Goal: Transaction & Acquisition: Purchase product/service

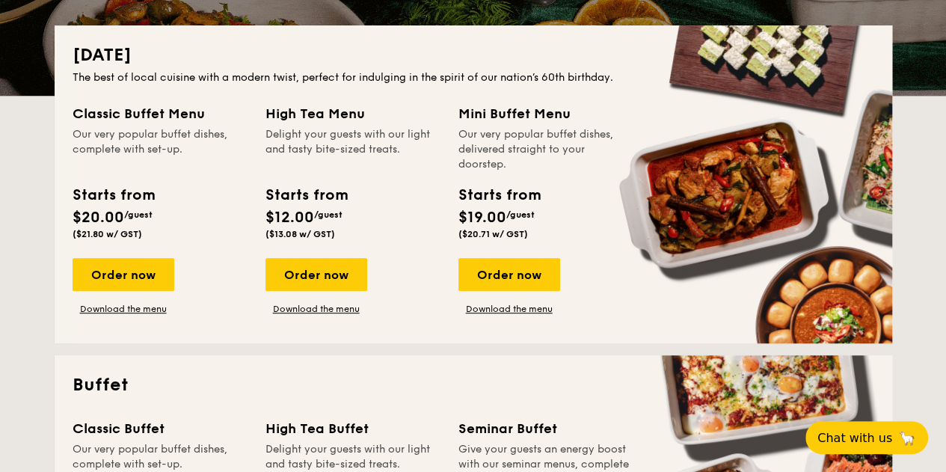
scroll to position [347, 0]
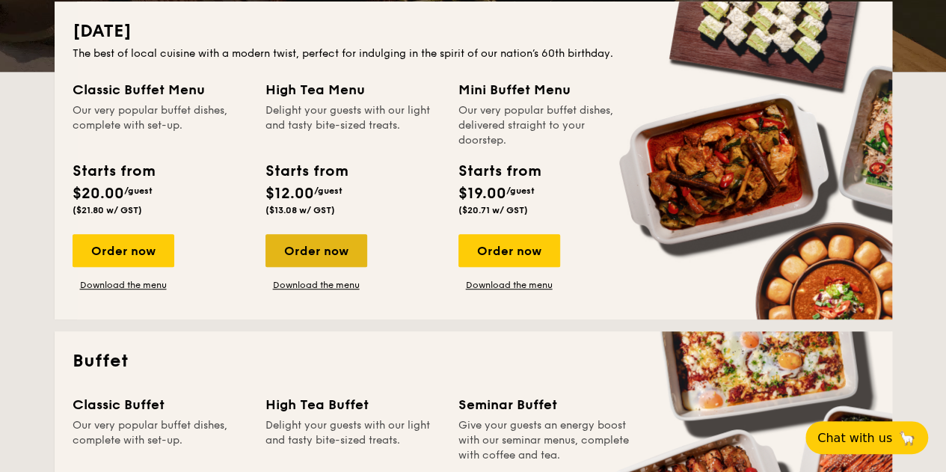
click at [301, 249] on div "Order now" at bounding box center [316, 250] width 102 height 33
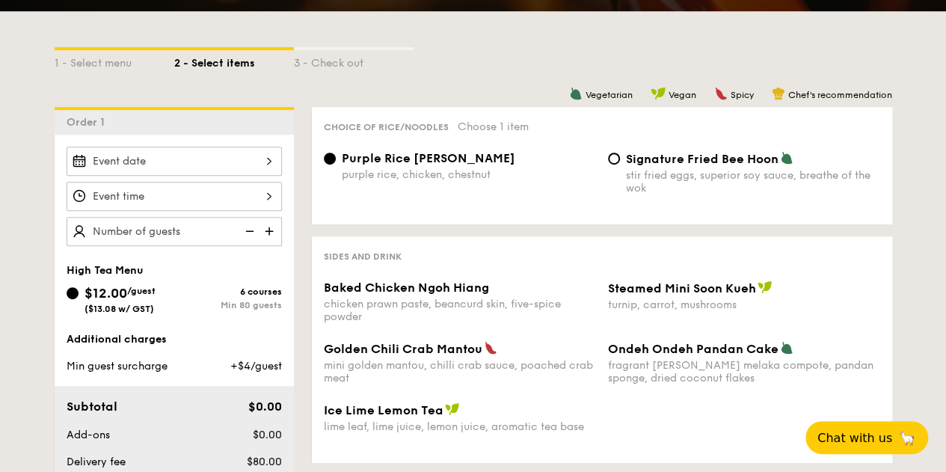
scroll to position [314, 0]
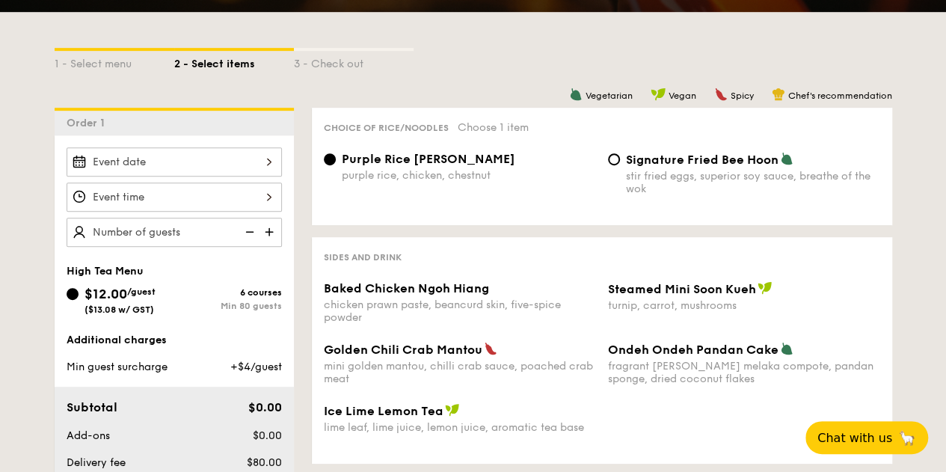
click at [274, 233] on img at bounding box center [270, 232] width 22 height 28
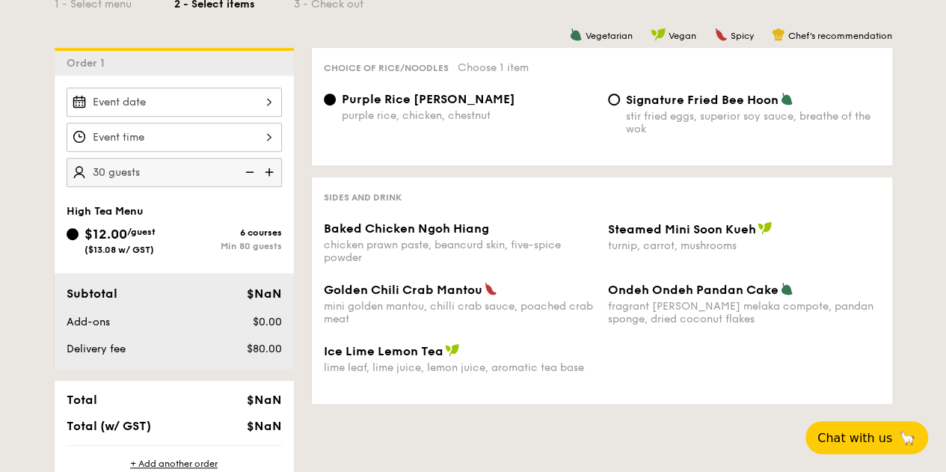
scroll to position [375, 0]
click at [268, 165] on img at bounding box center [270, 171] width 22 height 28
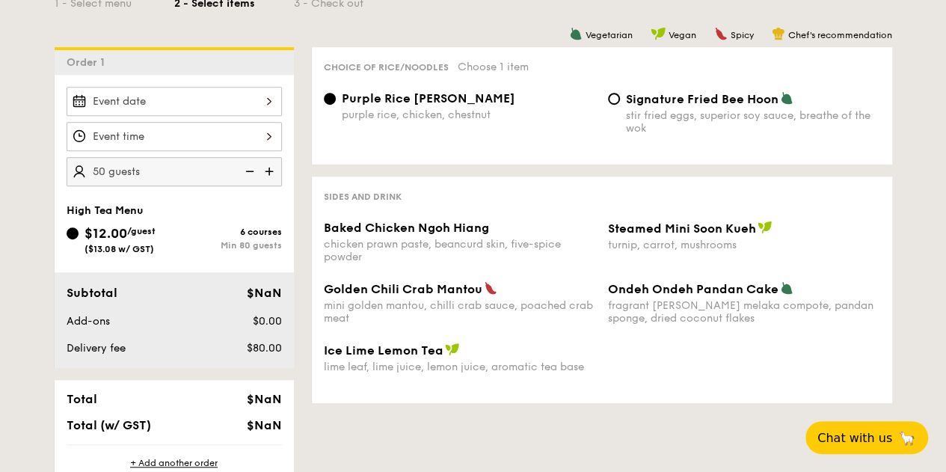
click at [268, 165] on img at bounding box center [270, 171] width 22 height 28
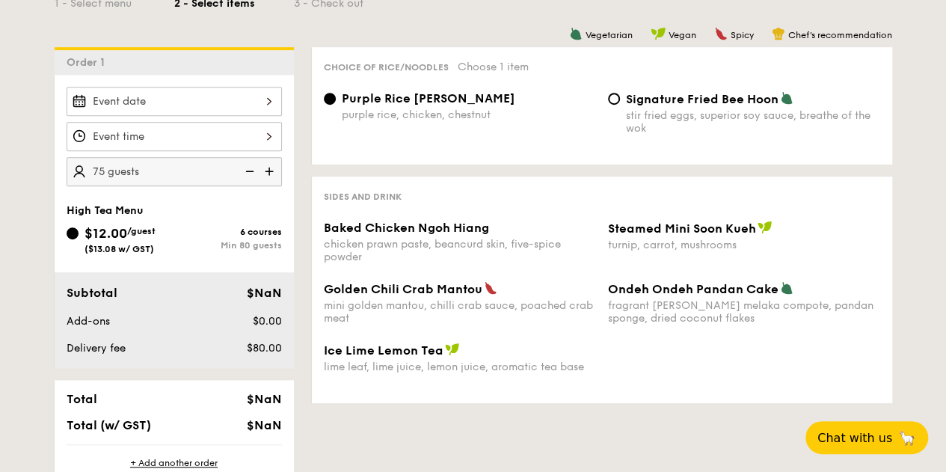
click at [268, 165] on img at bounding box center [270, 171] width 22 height 28
type input "85 guests"
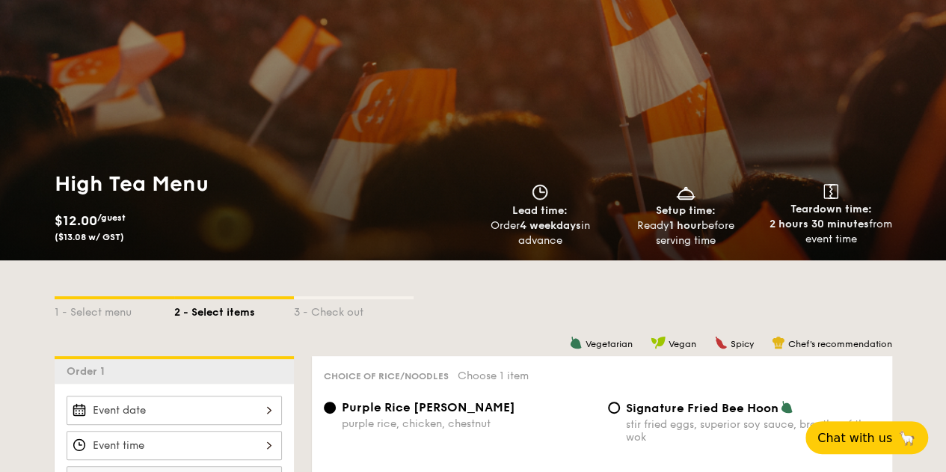
scroll to position [65, 0]
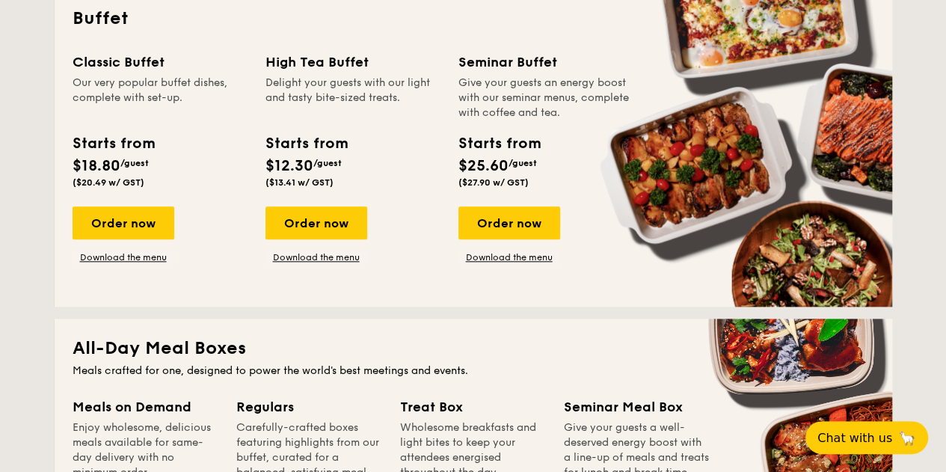
scroll to position [689, 0]
click at [331, 221] on div "Order now" at bounding box center [316, 222] width 102 height 33
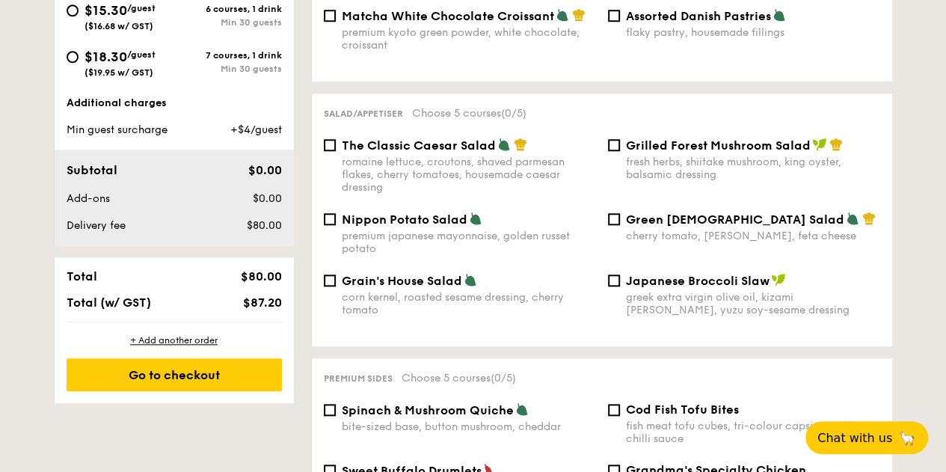
scroll to position [645, 0]
click at [414, 212] on span "Nippon Potato Salad" at bounding box center [405, 219] width 126 height 14
click at [336, 212] on input "Nippon Potato Salad premium japanese mayonnaise, golden russet potato" at bounding box center [330, 218] width 12 height 12
checkbox input "true"
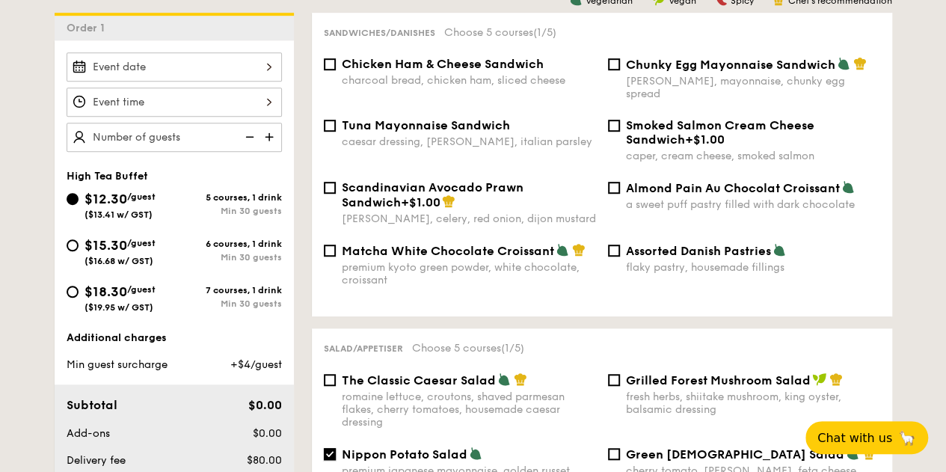
scroll to position [408, 0]
click at [432, 74] on div "Chicken Ham & Cheese Sandwich charcoal bread, chicken ham, sliced cheese" at bounding box center [469, 73] width 254 height 30
click at [336, 71] on input "Chicken Ham & Cheese Sandwich charcoal bread, chicken ham, sliced cheese" at bounding box center [330, 65] width 12 height 12
checkbox input "true"
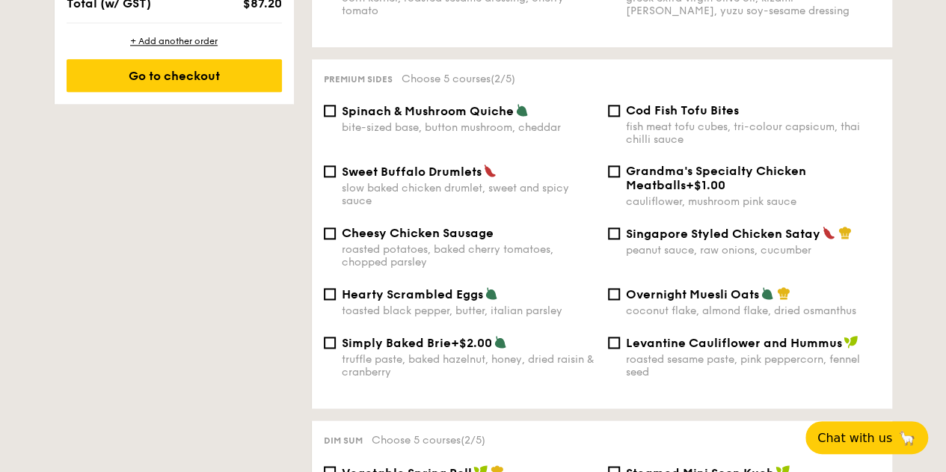
scroll to position [944, 0]
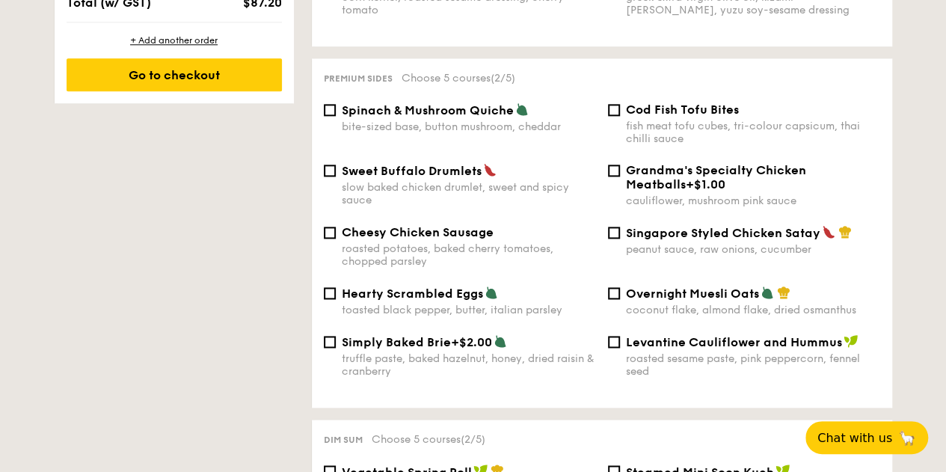
click at [662, 105] on span "Cod Fish Tofu Bites" at bounding box center [682, 109] width 113 height 14
click at [620, 105] on input "Cod Fish Tofu Bites fish meat tofu cubes, tri-colour capsicum, thai chilli sauce" at bounding box center [614, 110] width 12 height 12
click at [654, 105] on span "Cod Fish Tofu Bites" at bounding box center [682, 109] width 113 height 14
click at [620, 105] on input "Cod Fish Tofu Bites fish meat tofu cubes, tri-colour capsicum, thai chilli sauce" at bounding box center [614, 110] width 12 height 12
checkbox input "false"
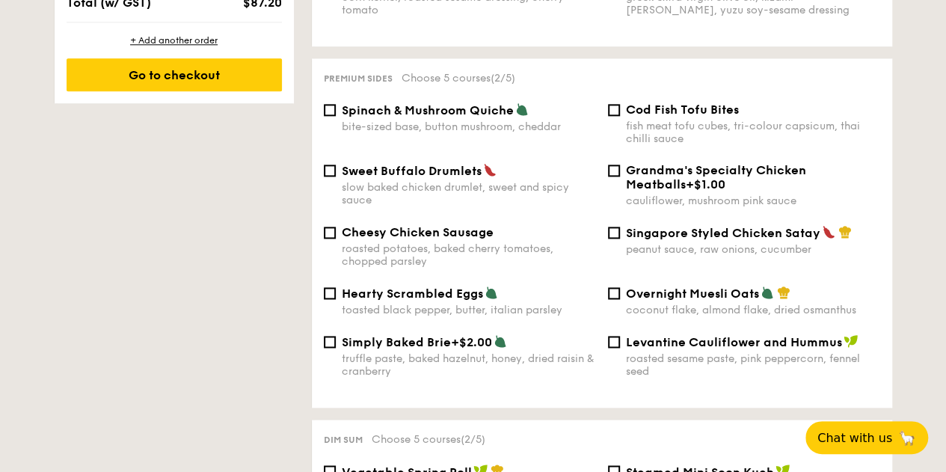
click at [412, 103] on span "Spinach & Mushroom Quiche" at bounding box center [428, 110] width 172 height 14
click at [336, 104] on input "Spinach & Mushroom Quiche bite-sized base, button mushroom, cheddar" at bounding box center [330, 110] width 12 height 12
checkbox input "true"
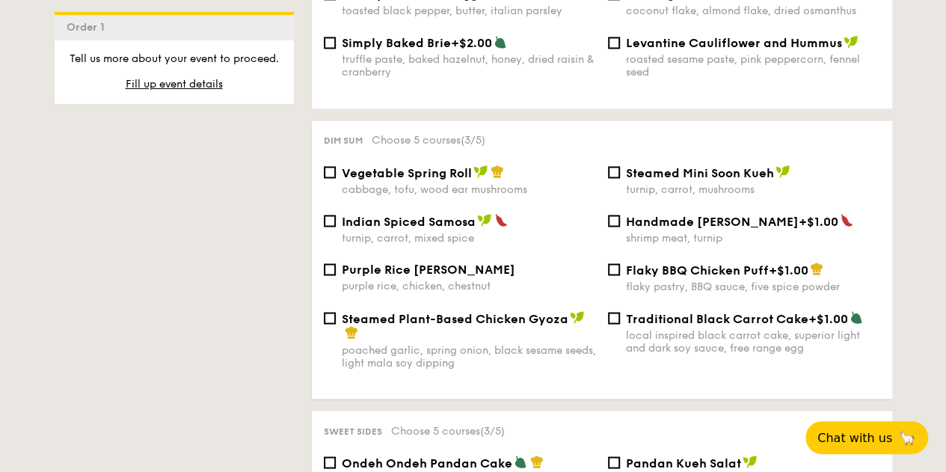
scroll to position [1250, 0]
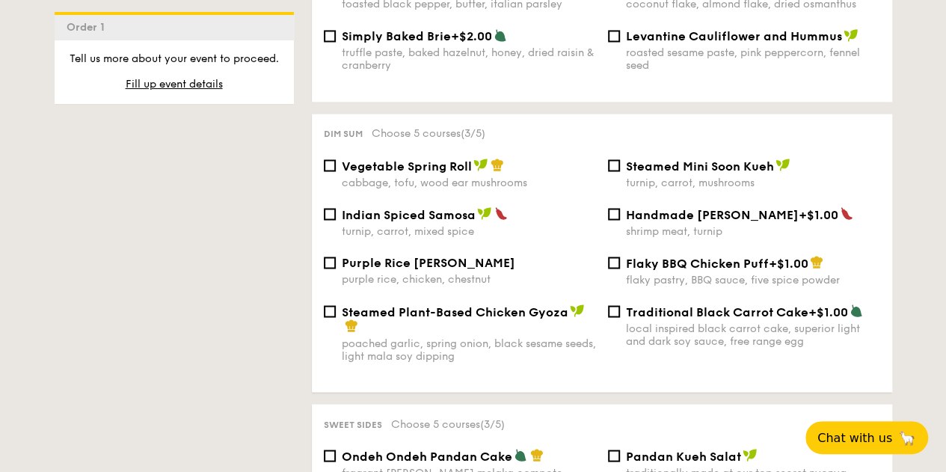
click at [366, 268] on div "Purple Rice Loh Mai Kai purple rice, chicken, chestnut" at bounding box center [469, 270] width 254 height 30
click at [336, 268] on input "Purple Rice Loh Mai Kai purple rice, chicken, chestnut" at bounding box center [330, 262] width 12 height 12
checkbox input "true"
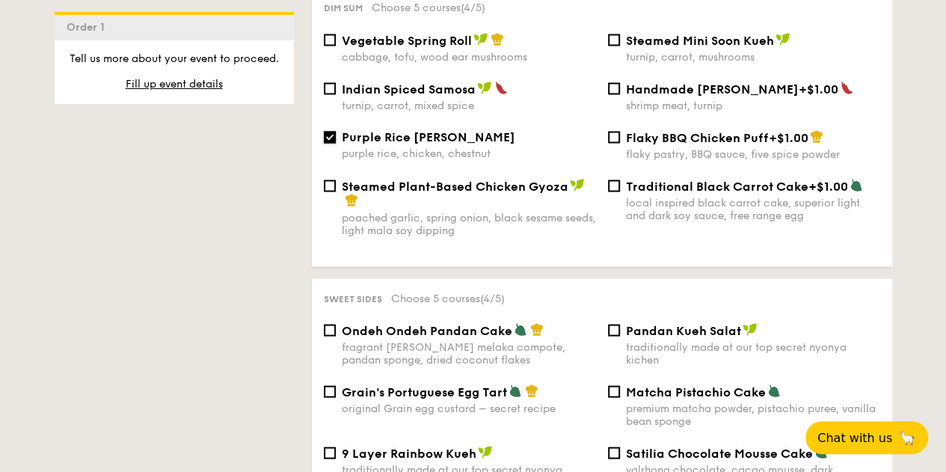
scroll to position [1376, 0]
click at [655, 191] on div "Traditional Black Carrot Cake +$1.00 local inspired black carrot cake, superior…" at bounding box center [753, 198] width 254 height 43
click at [620, 191] on input "Traditional Black Carrot Cake +$1.00 local inspired black carrot cake, superior…" at bounding box center [614, 185] width 12 height 12
checkbox input "true"
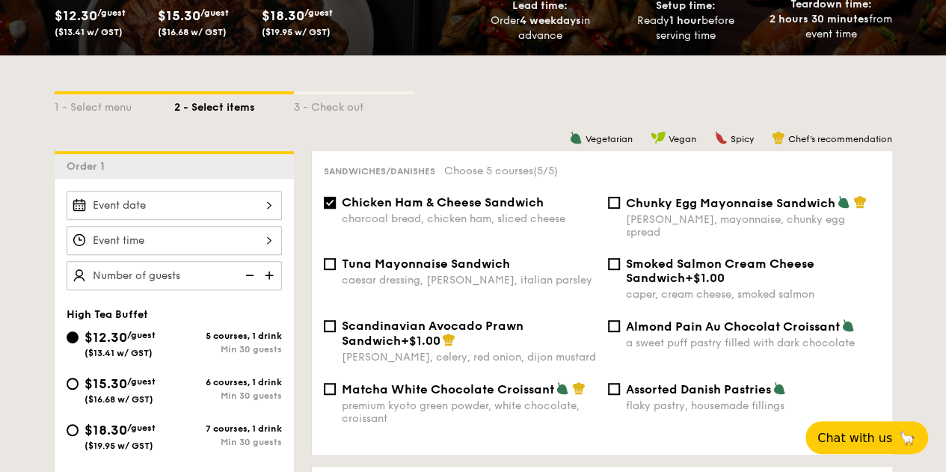
scroll to position [244, 0]
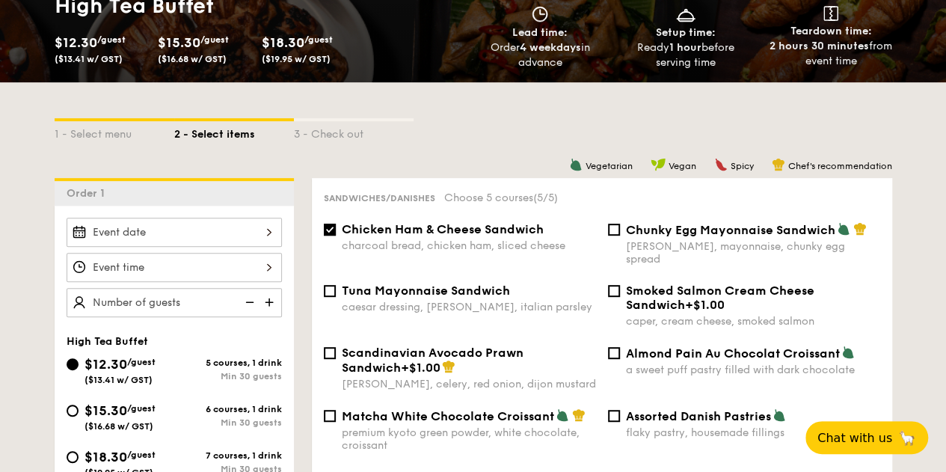
click at [470, 243] on div "charcoal bread, chicken ham, sliced cheese" at bounding box center [469, 245] width 254 height 13
click at [336, 236] on input "Chicken Ham & Cheese Sandwich charcoal bread, chicken ham, sliced cheese" at bounding box center [330, 230] width 12 height 12
checkbox input "false"
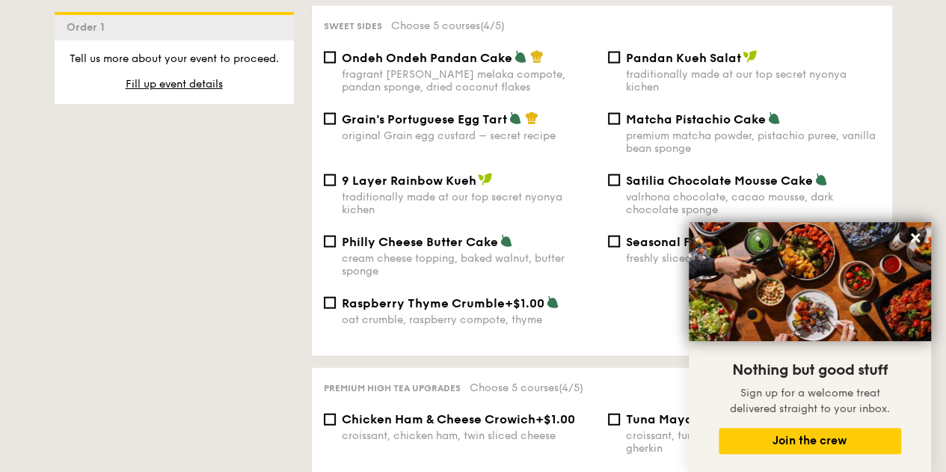
scroll to position [1646, 0]
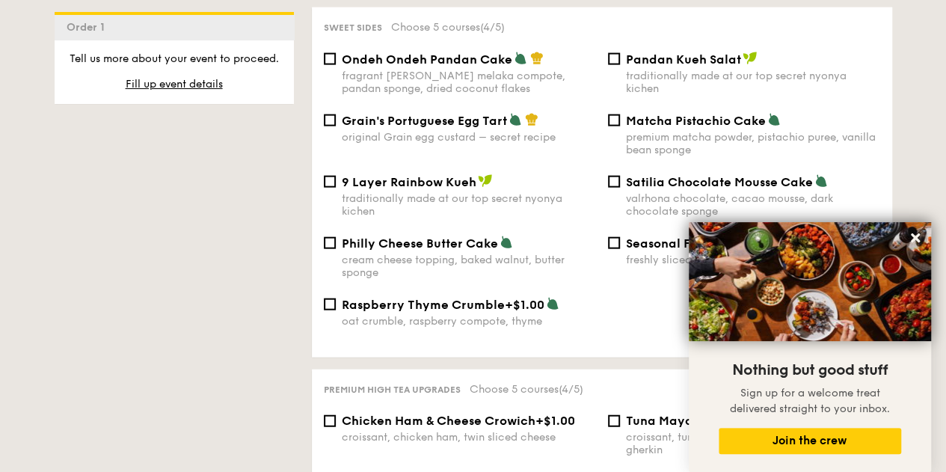
click at [497, 74] on div "fragrant [PERSON_NAME] melaka compote, pandan sponge, dried coconut flakes" at bounding box center [469, 82] width 254 height 25
click at [336, 65] on input "Ondeh Ondeh Pandan Cake fragrant [PERSON_NAME] melaka compote, pandan sponge, d…" at bounding box center [330, 59] width 12 height 12
checkbox input "true"
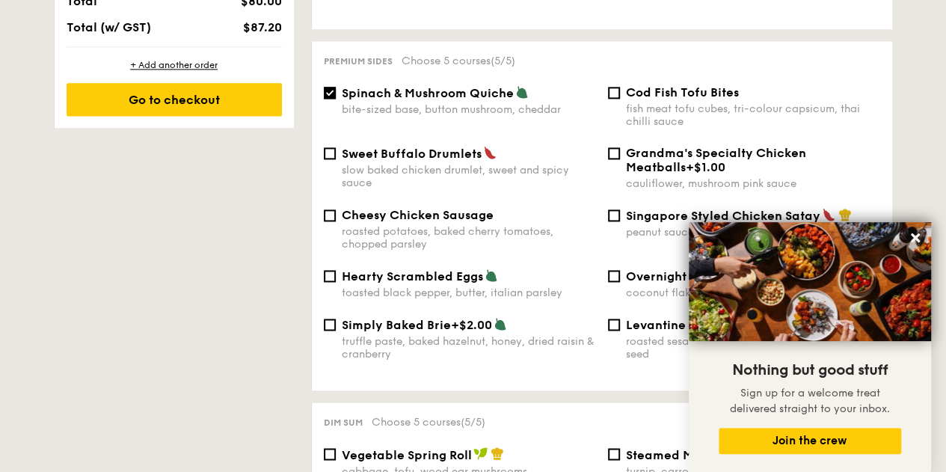
scroll to position [968, 0]
